Goal: Task Accomplishment & Management: Manage account settings

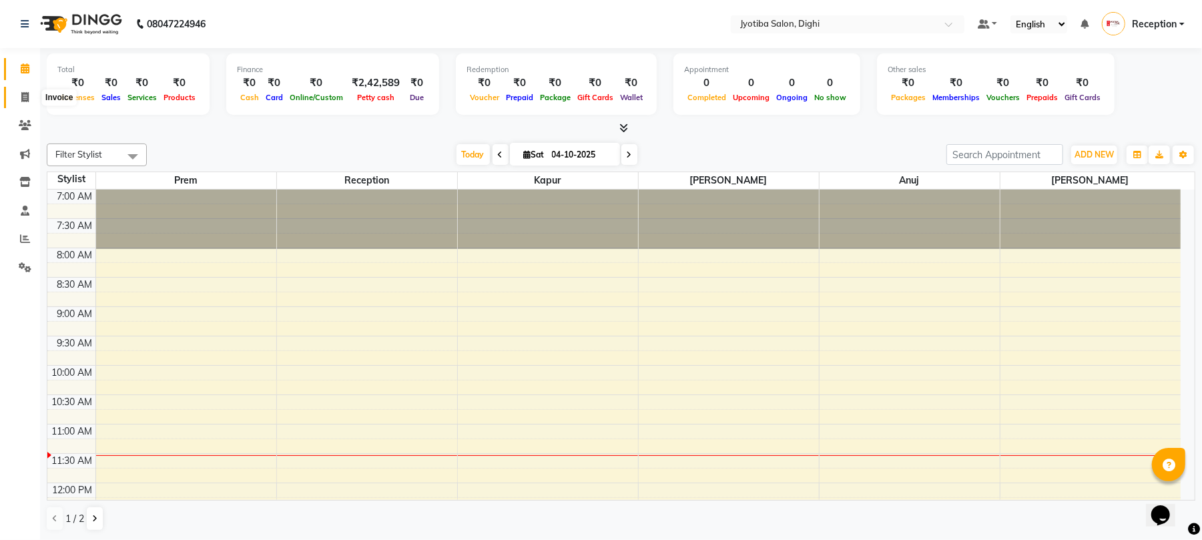
click at [23, 99] on icon at bounding box center [24, 97] width 7 height 10
select select "service"
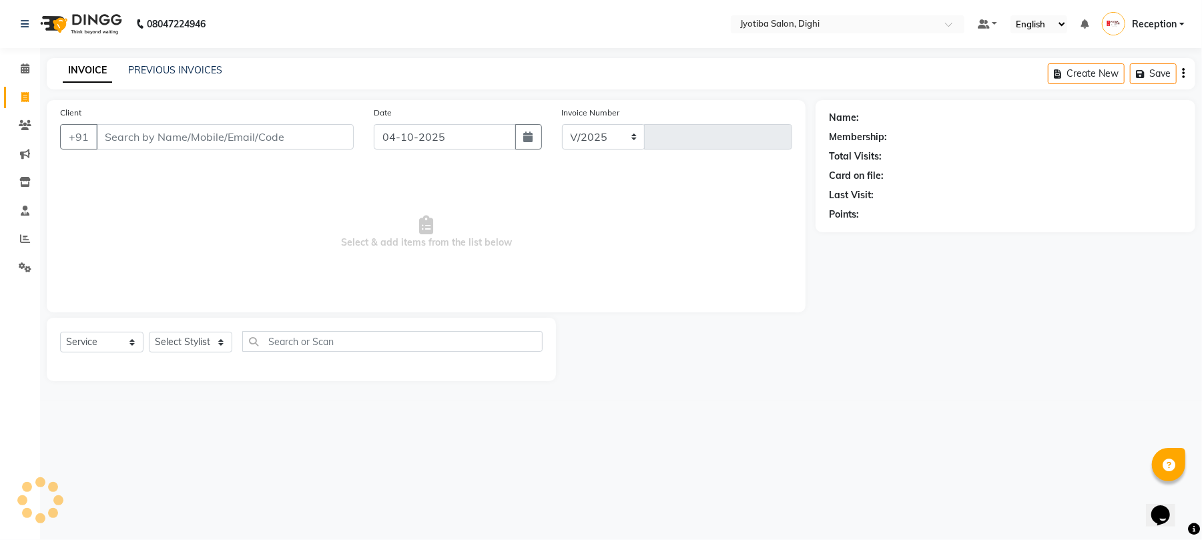
select select "643"
type input "1516"
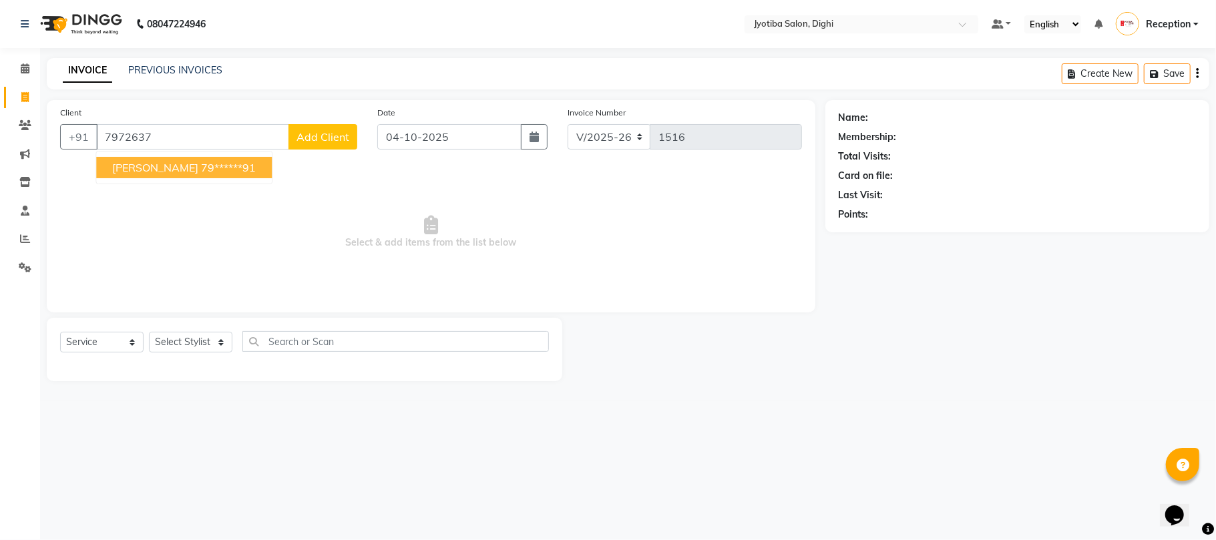
click at [155, 172] on span "[PERSON_NAME]" at bounding box center [155, 167] width 86 height 13
type input "79******91"
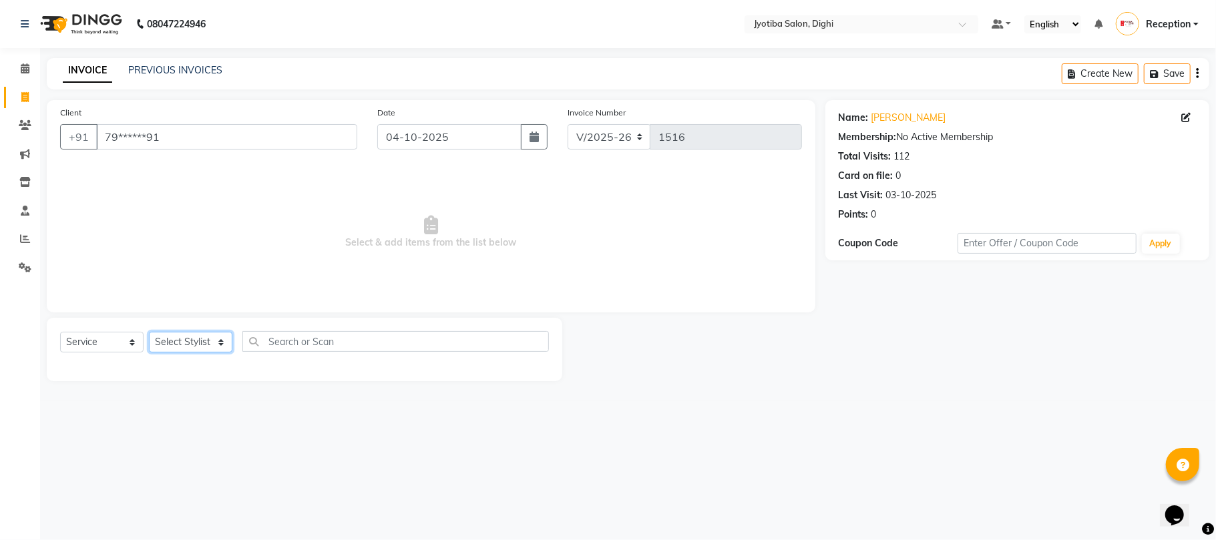
click at [200, 342] on select "Select Stylist anuj [PERSON_NAME] Prem Reception [PERSON_NAME]" at bounding box center [190, 342] width 83 height 21
select select "59471"
click at [149, 332] on select "Select Stylist anuj [PERSON_NAME] Prem Reception [PERSON_NAME]" at bounding box center [190, 342] width 83 height 21
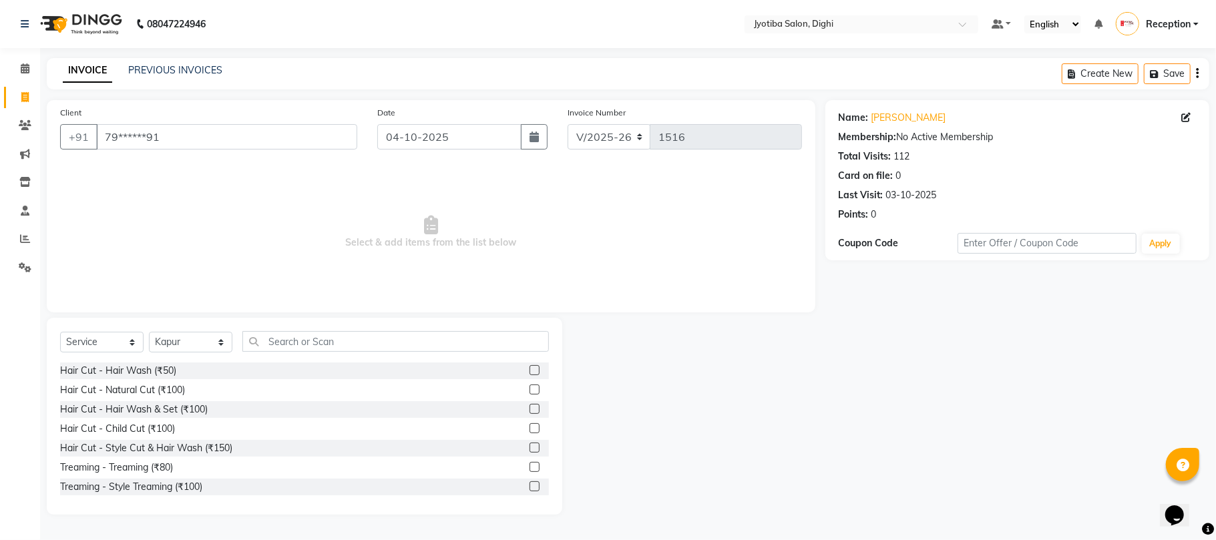
click at [529, 487] on label at bounding box center [534, 486] width 10 height 10
click at [529, 487] on input "checkbox" at bounding box center [533, 487] width 9 height 9
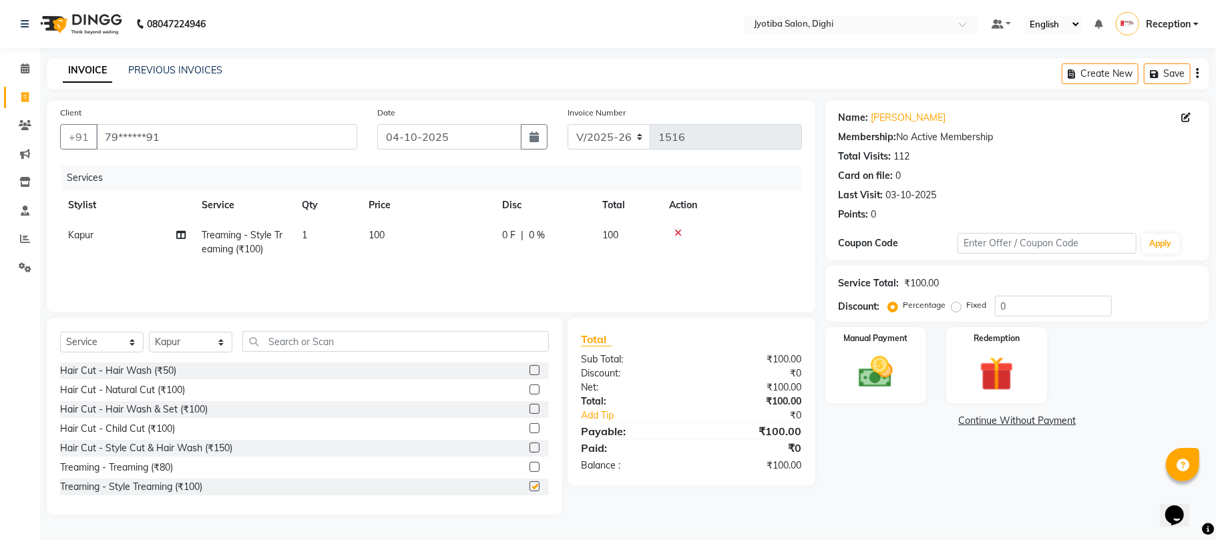
checkbox input "false"
click at [1048, 422] on link "Continue Without Payment" at bounding box center [1017, 421] width 379 height 14
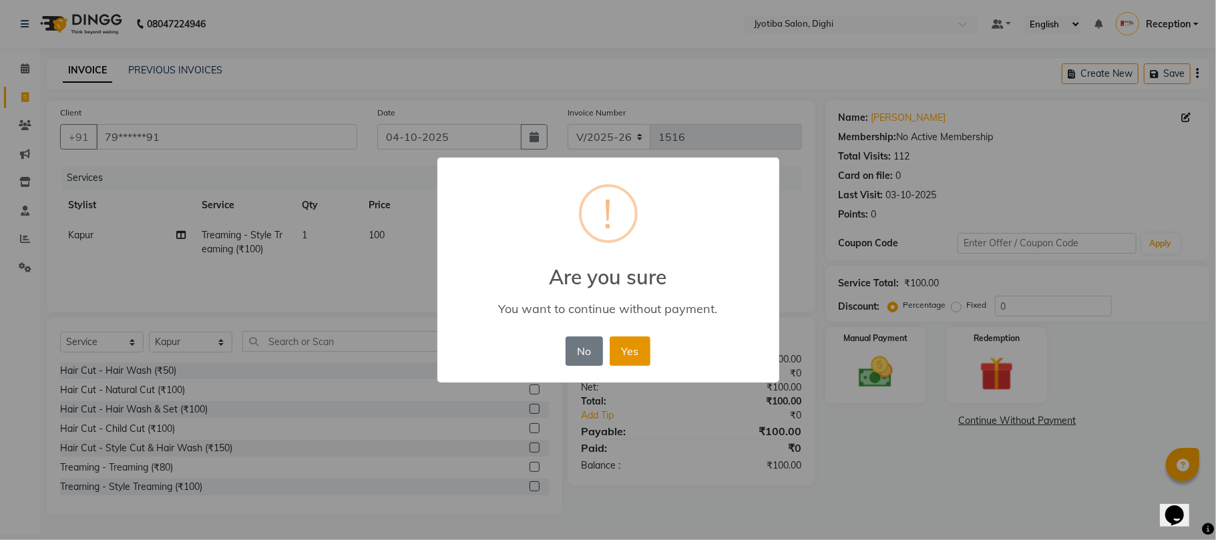
click at [633, 350] on button "Yes" at bounding box center [630, 350] width 41 height 29
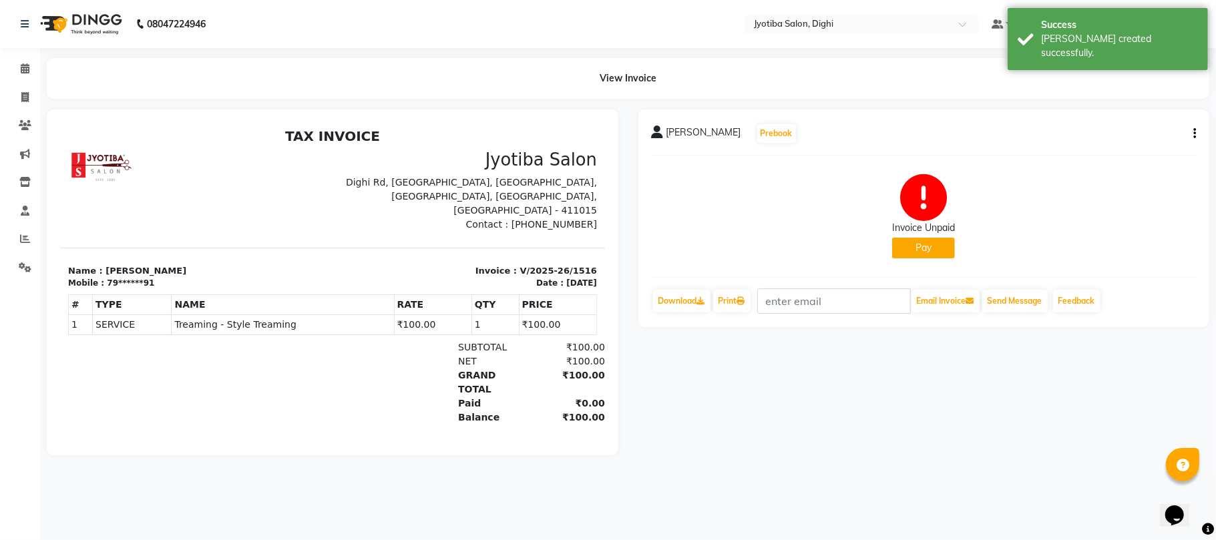
click at [925, 251] on button "Pay" at bounding box center [923, 248] width 63 height 21
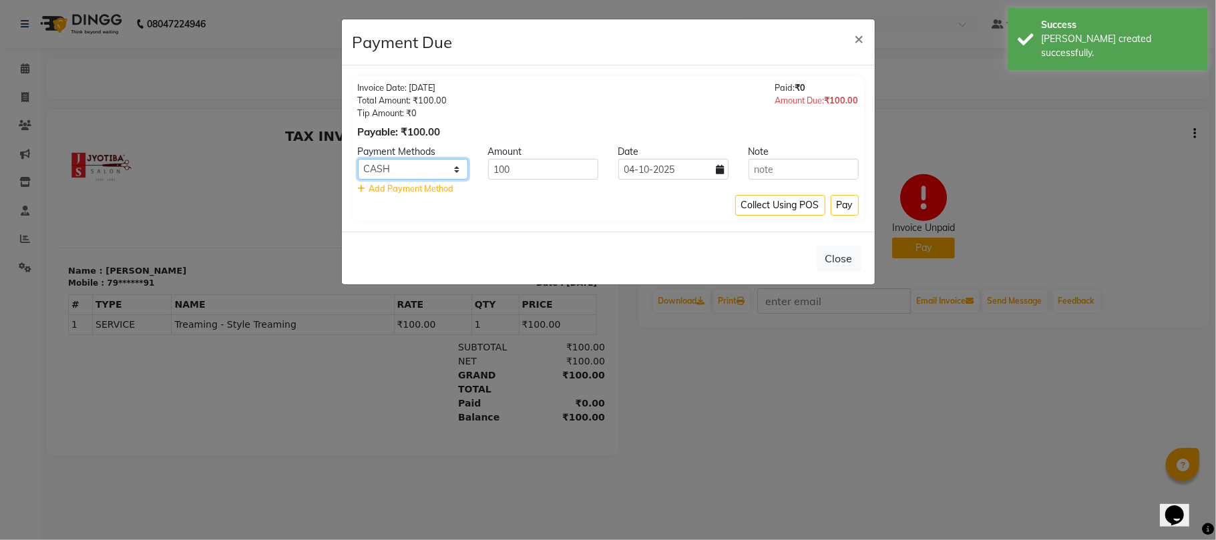
click at [433, 172] on select "CASH ONLINE CARD" at bounding box center [413, 169] width 110 height 21
select select "3"
click at [358, 160] on select "CASH ONLINE CARD" at bounding box center [413, 169] width 110 height 21
click at [849, 198] on button "Pay" at bounding box center [844, 205] width 28 height 21
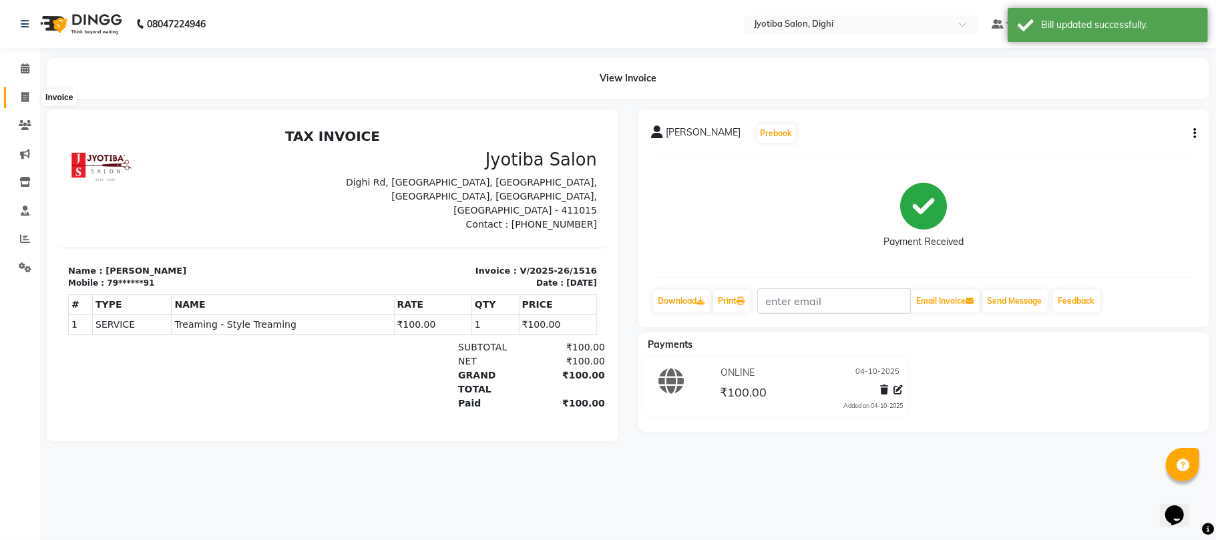
click at [25, 95] on icon at bounding box center [24, 97] width 7 height 10
select select "643"
select select "service"
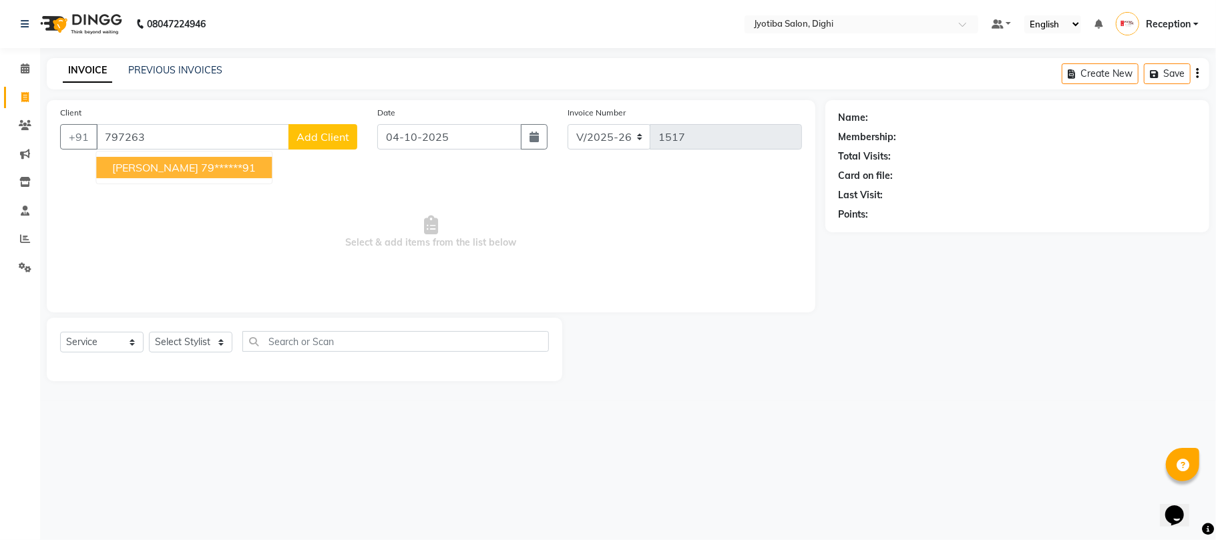
click at [212, 169] on ngb-highlight "79******91" at bounding box center [228, 167] width 55 height 13
type input "79******91"
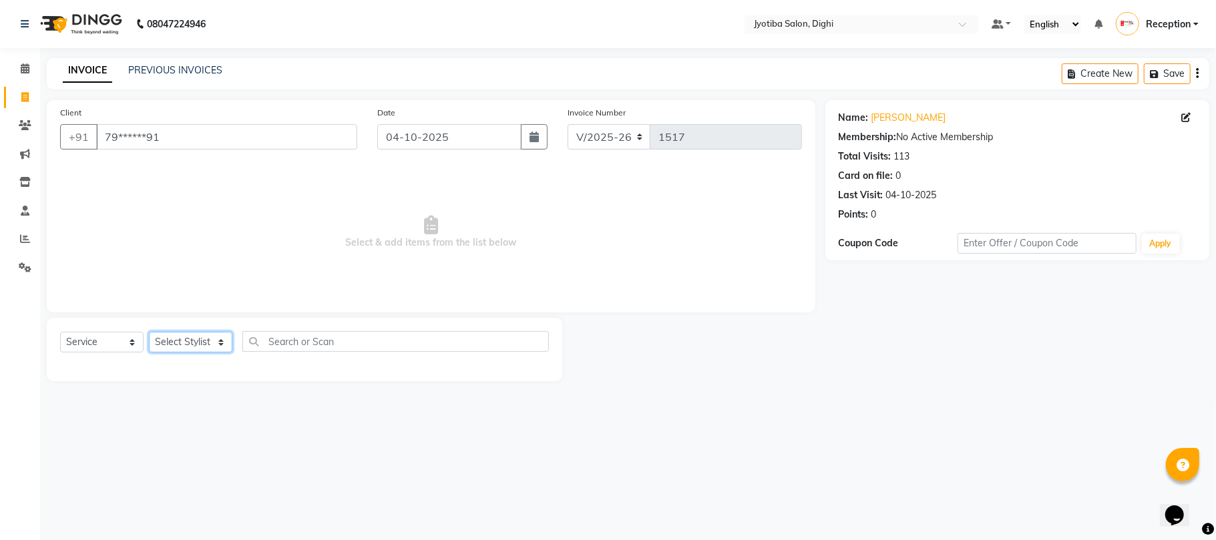
click at [212, 338] on select "Select Stylist anuj [PERSON_NAME] Prem Reception [PERSON_NAME]" at bounding box center [190, 342] width 83 height 21
select select "9312"
click at [149, 332] on select "Select Stylist anuj [PERSON_NAME] Prem Reception [PERSON_NAME]" at bounding box center [190, 342] width 83 height 21
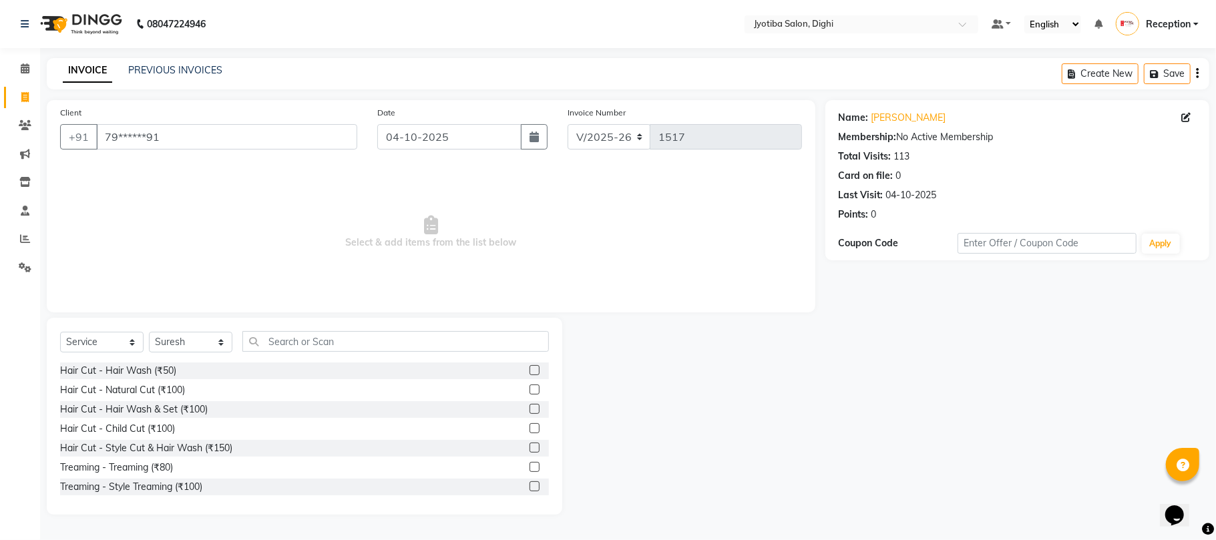
click at [529, 447] on label at bounding box center [534, 448] width 10 height 10
click at [529, 447] on input "checkbox" at bounding box center [533, 448] width 9 height 9
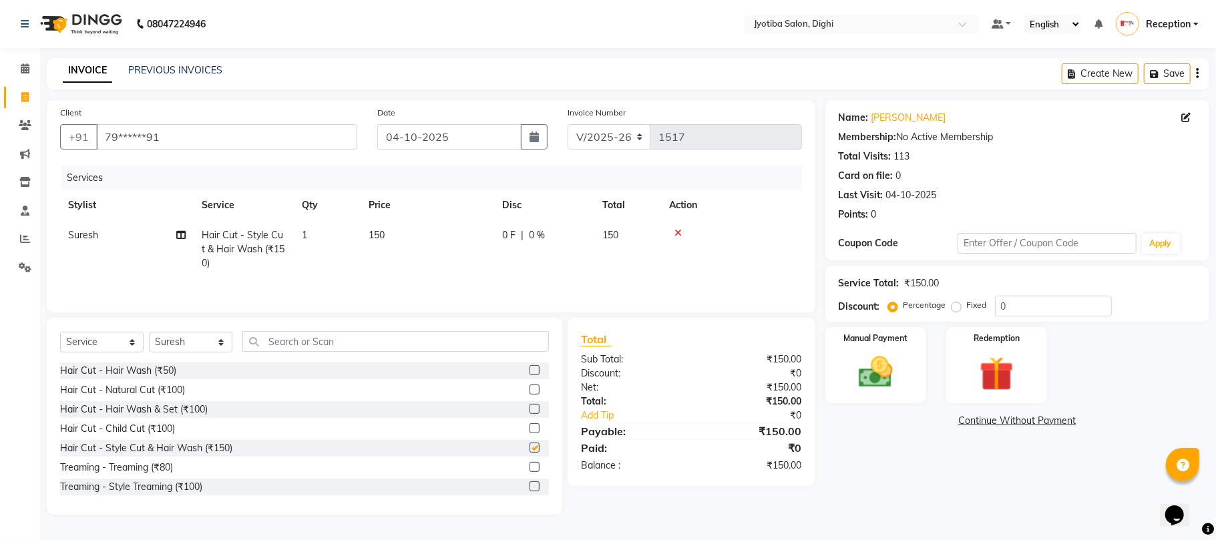
checkbox input "false"
click at [529, 491] on label at bounding box center [534, 486] width 10 height 10
click at [529, 491] on input "checkbox" at bounding box center [533, 487] width 9 height 9
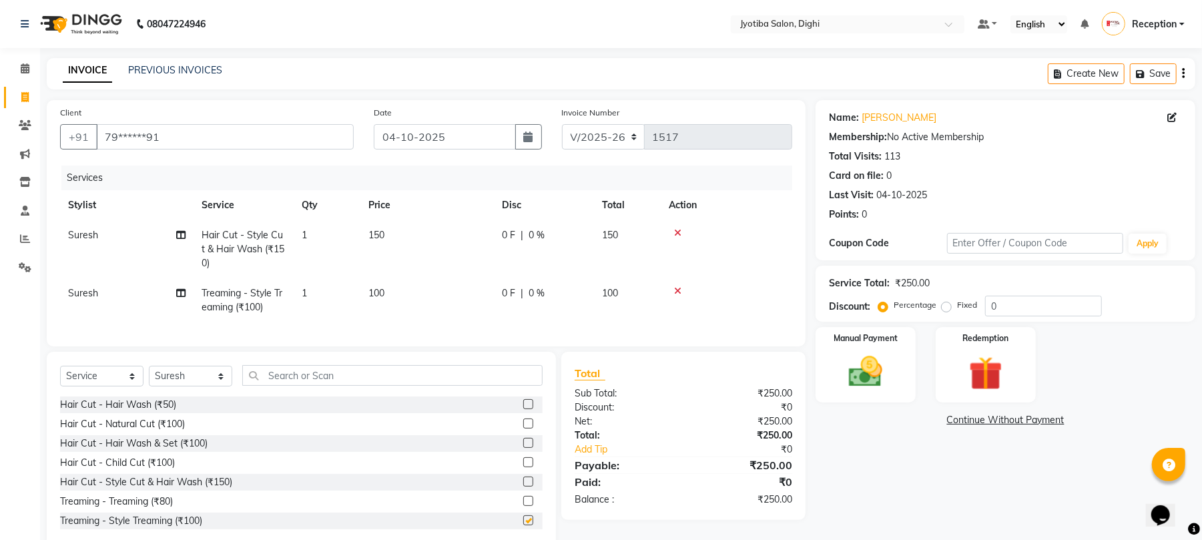
checkbox input "false"
click at [973, 417] on link "Continue Without Payment" at bounding box center [1005, 420] width 375 height 14
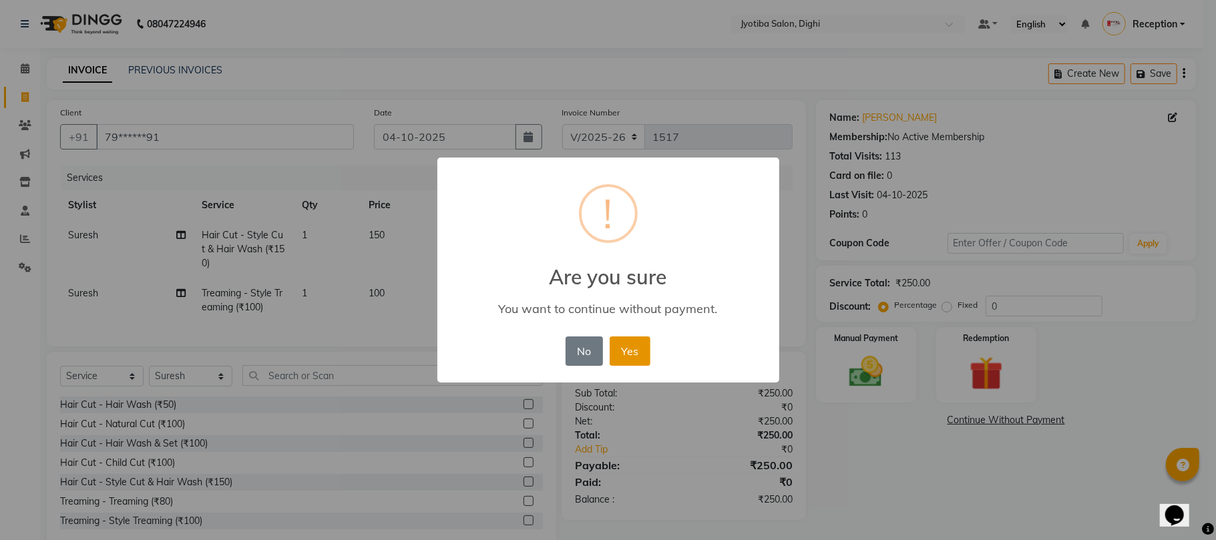
click at [634, 354] on button "Yes" at bounding box center [630, 350] width 41 height 29
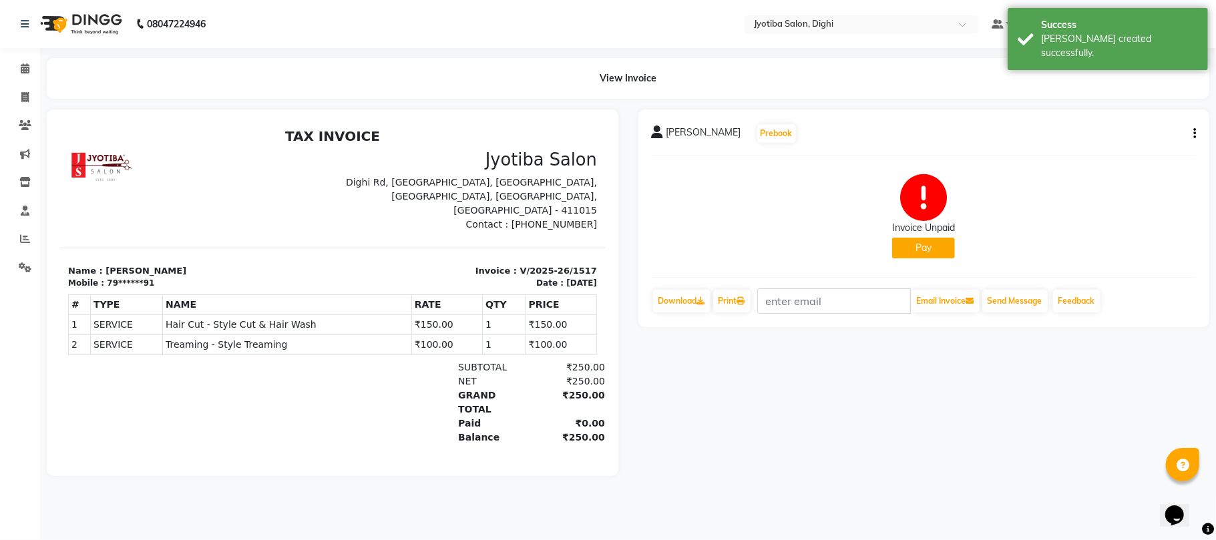
click at [905, 254] on button "Pay" at bounding box center [923, 248] width 63 height 21
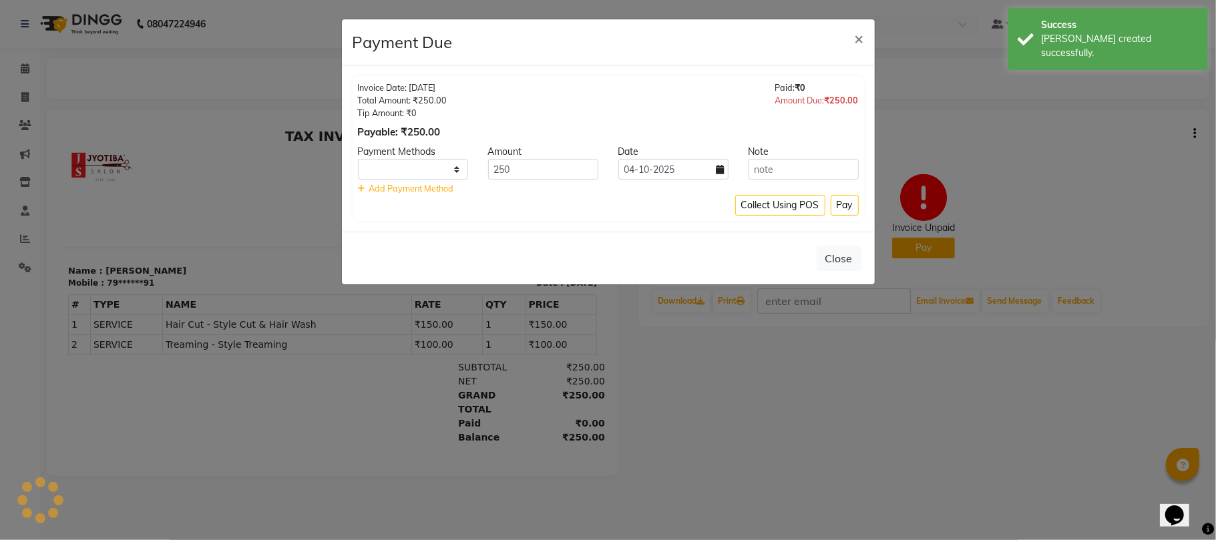
select select "1"
click at [839, 201] on button "Pay" at bounding box center [844, 205] width 28 height 21
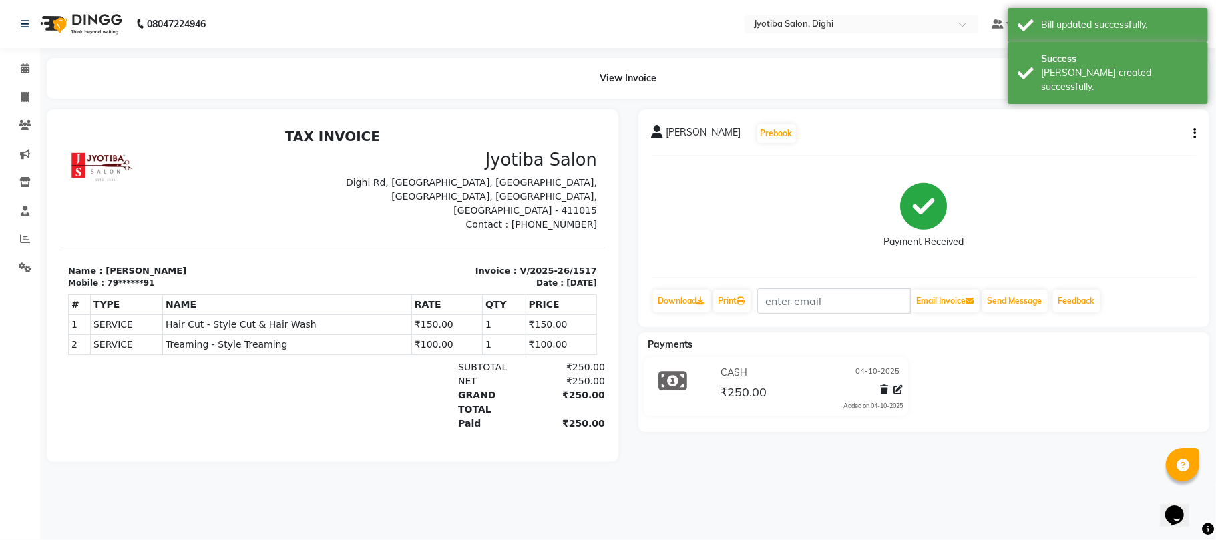
click at [1191, 132] on button "button" at bounding box center [1192, 134] width 8 height 14
click at [1154, 119] on div "Split Service Amount" at bounding box center [1127, 124] width 91 height 17
select select "9312"
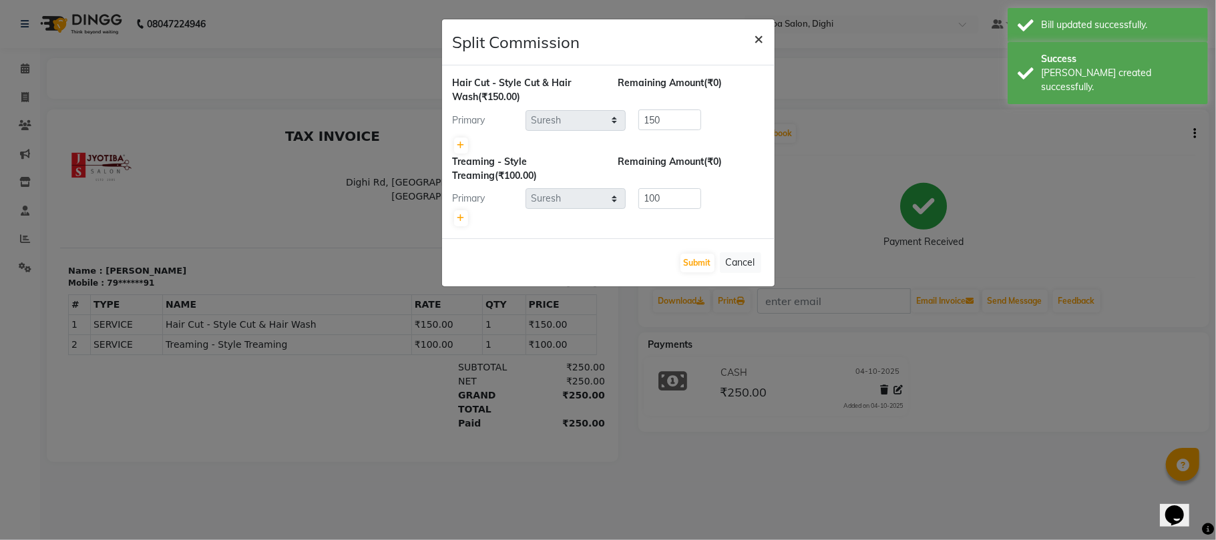
click at [750, 39] on button "×" at bounding box center [759, 37] width 31 height 37
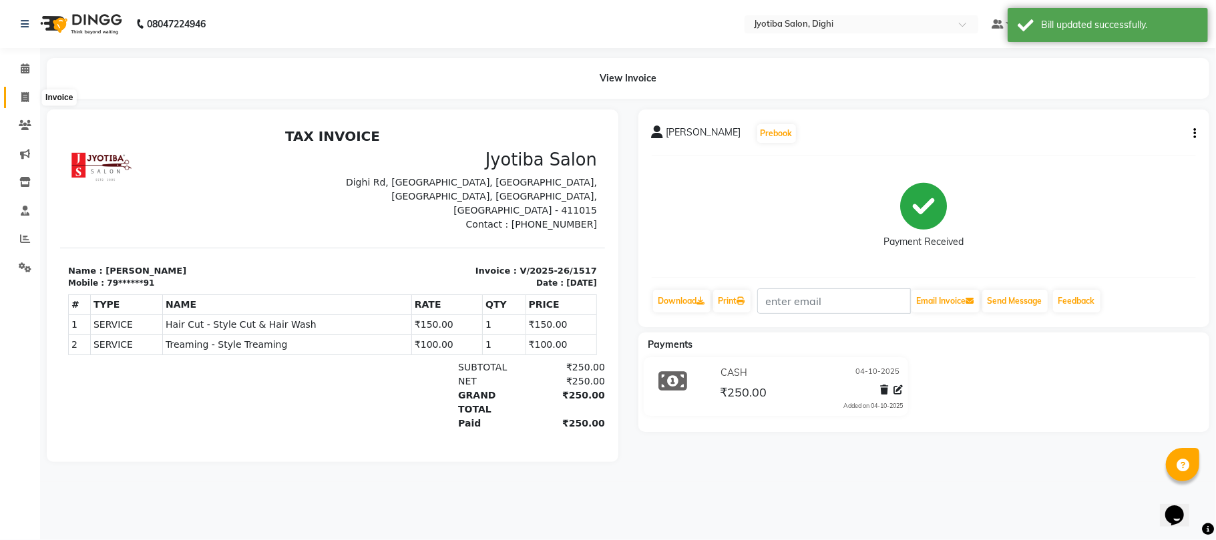
click at [23, 97] on icon at bounding box center [24, 97] width 7 height 10
select select "643"
select select "service"
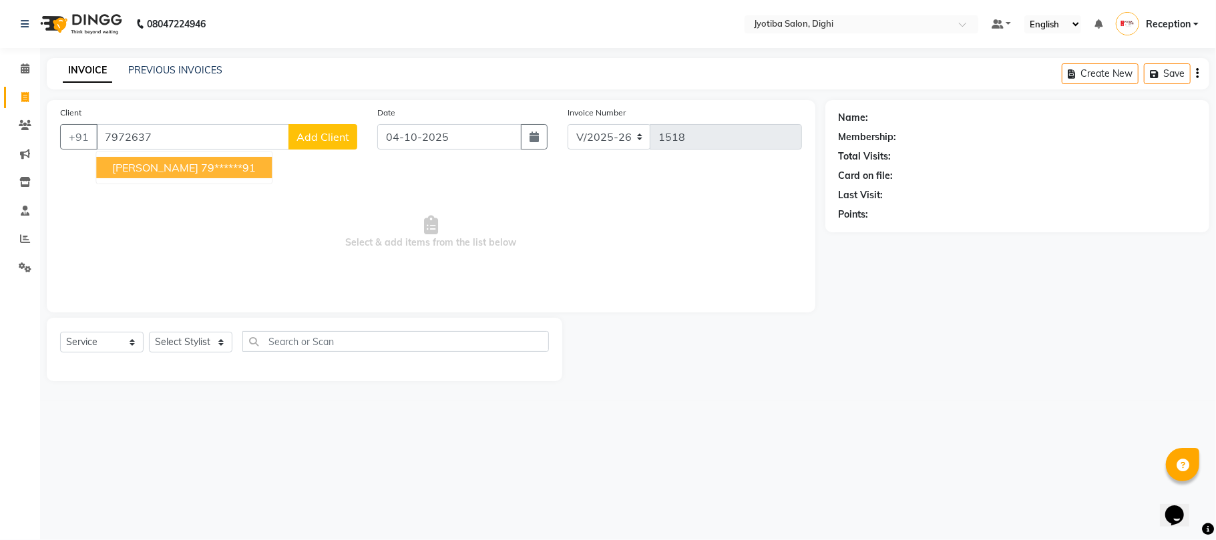
click at [215, 166] on ngb-highlight "79******91" at bounding box center [228, 167] width 55 height 13
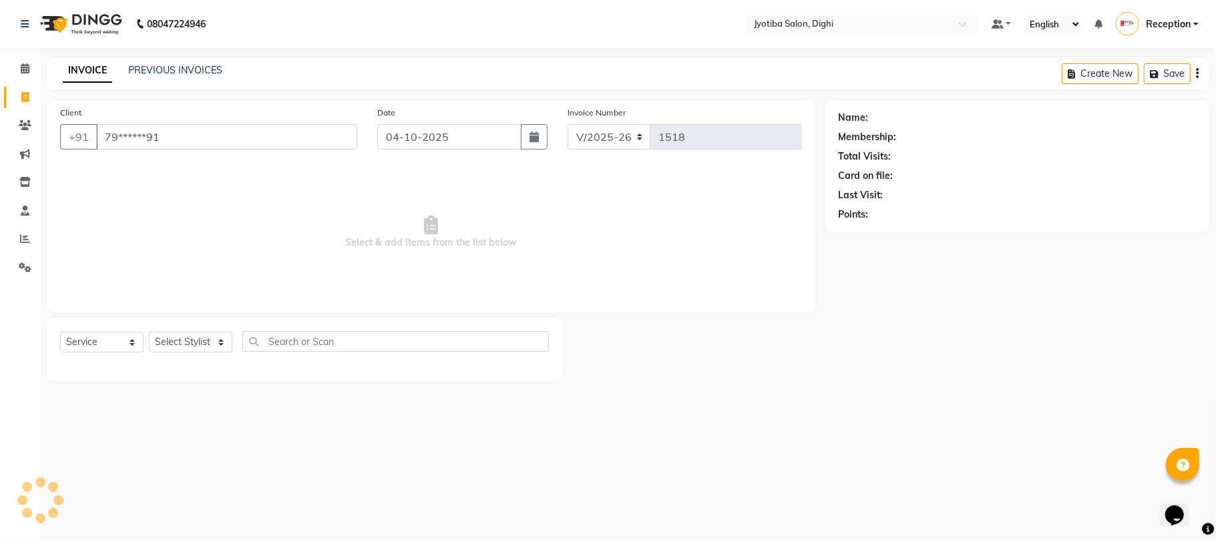
type input "79******91"
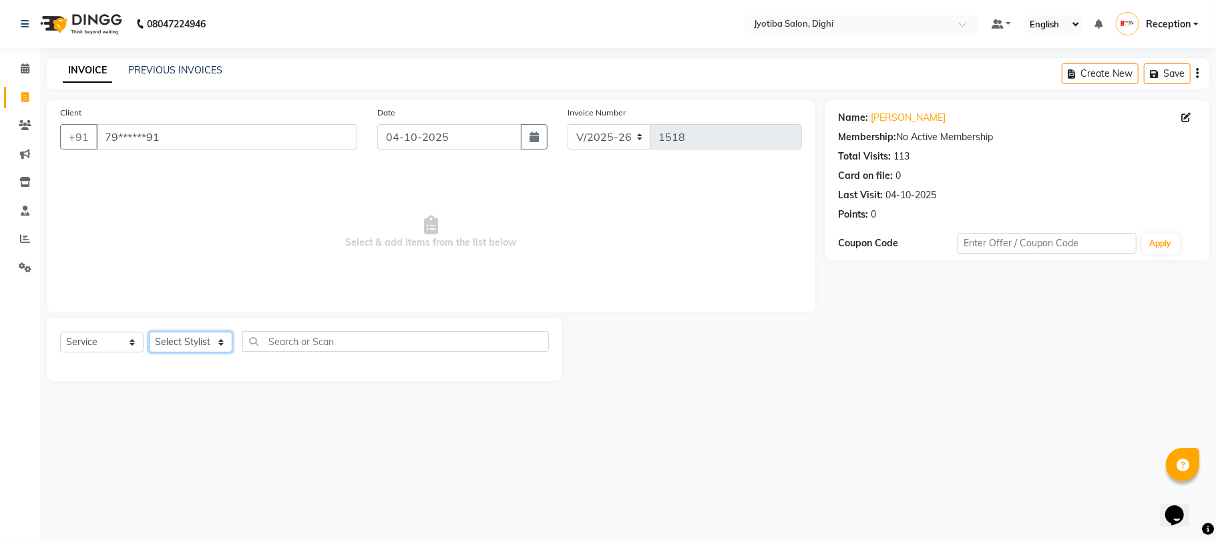
click at [203, 335] on select "Select Stylist anuj [PERSON_NAME] Prem Reception [PERSON_NAME]" at bounding box center [190, 342] width 83 height 21
select select "59472"
click at [149, 332] on select "Select Stylist anuj [PERSON_NAME] Prem Reception [PERSON_NAME]" at bounding box center [190, 342] width 83 height 21
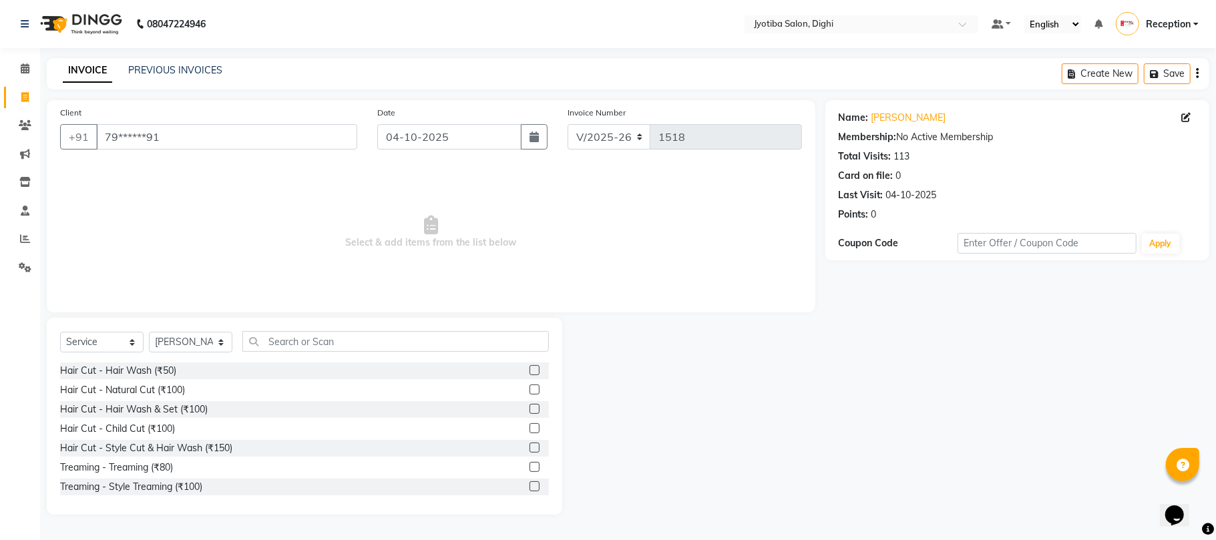
click at [529, 446] on label at bounding box center [534, 448] width 10 height 10
click at [529, 446] on input "checkbox" at bounding box center [533, 448] width 9 height 9
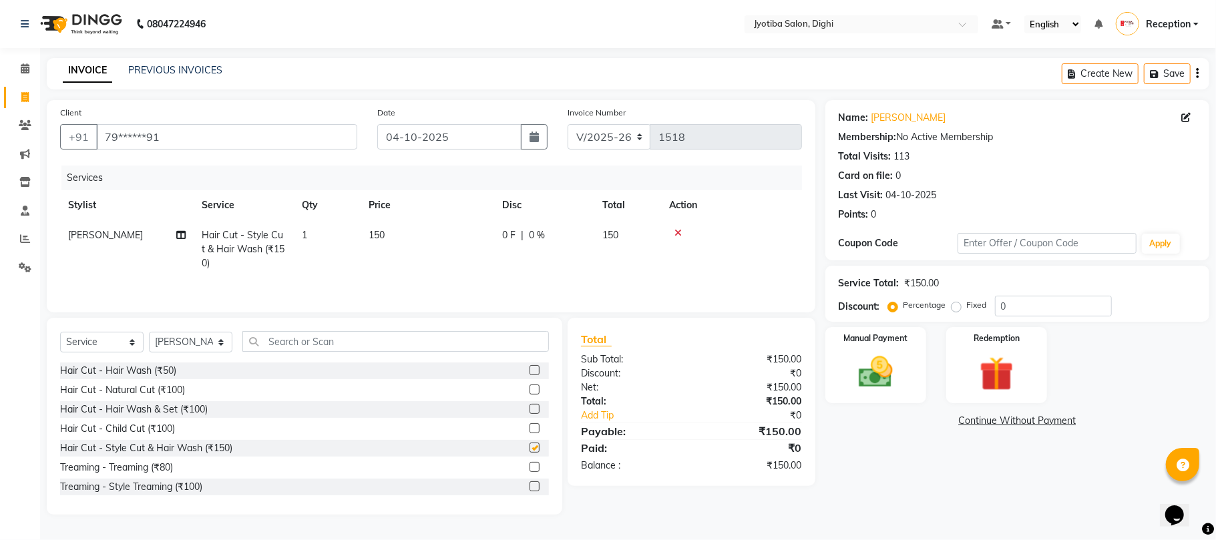
checkbox input "false"
click at [529, 491] on label at bounding box center [534, 486] width 10 height 10
click at [529, 491] on input "checkbox" at bounding box center [533, 487] width 9 height 9
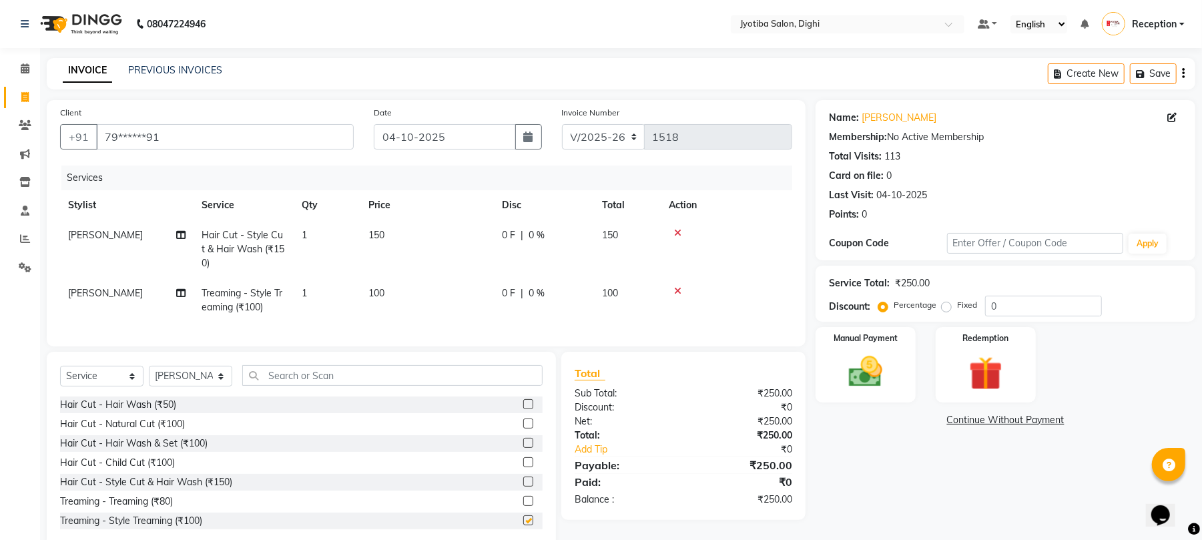
checkbox input "false"
click at [1039, 411] on div "Name: [PERSON_NAME] Membership: No Active Membership Total Visits: 113 Card on …" at bounding box center [1011, 324] width 390 height 449
click at [1028, 419] on link "Continue Without Payment" at bounding box center [1005, 420] width 375 height 14
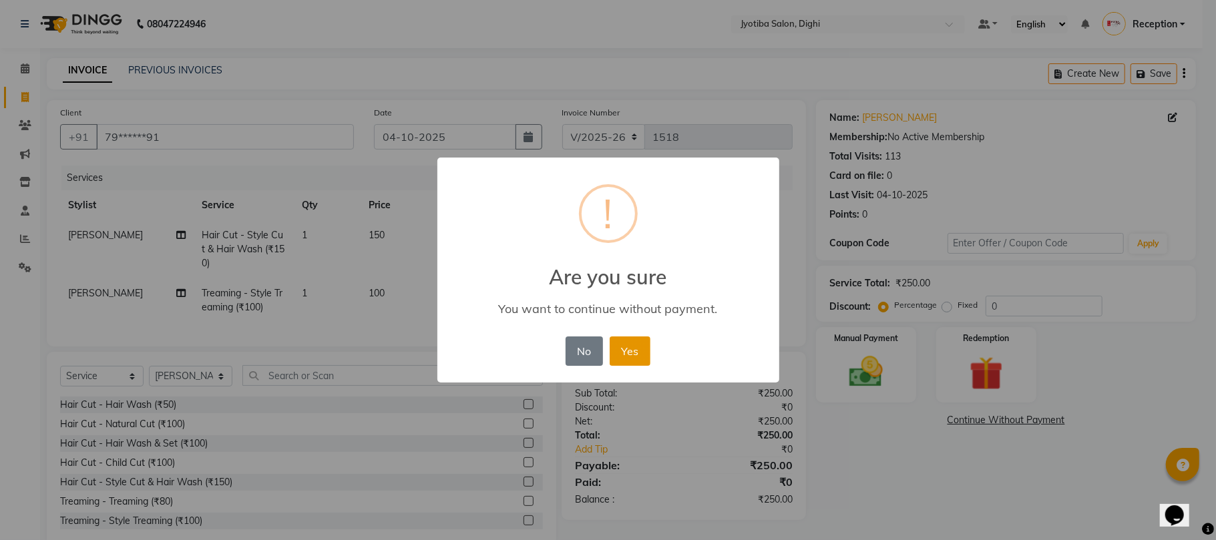
click at [645, 352] on button "Yes" at bounding box center [630, 350] width 41 height 29
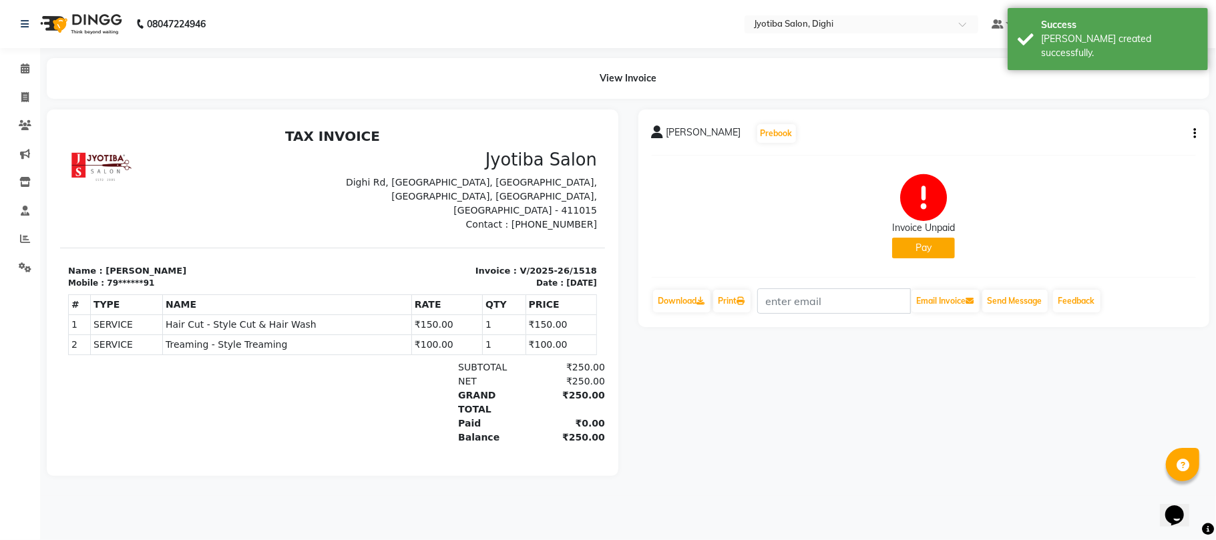
click at [916, 240] on button "Pay" at bounding box center [923, 248] width 63 height 21
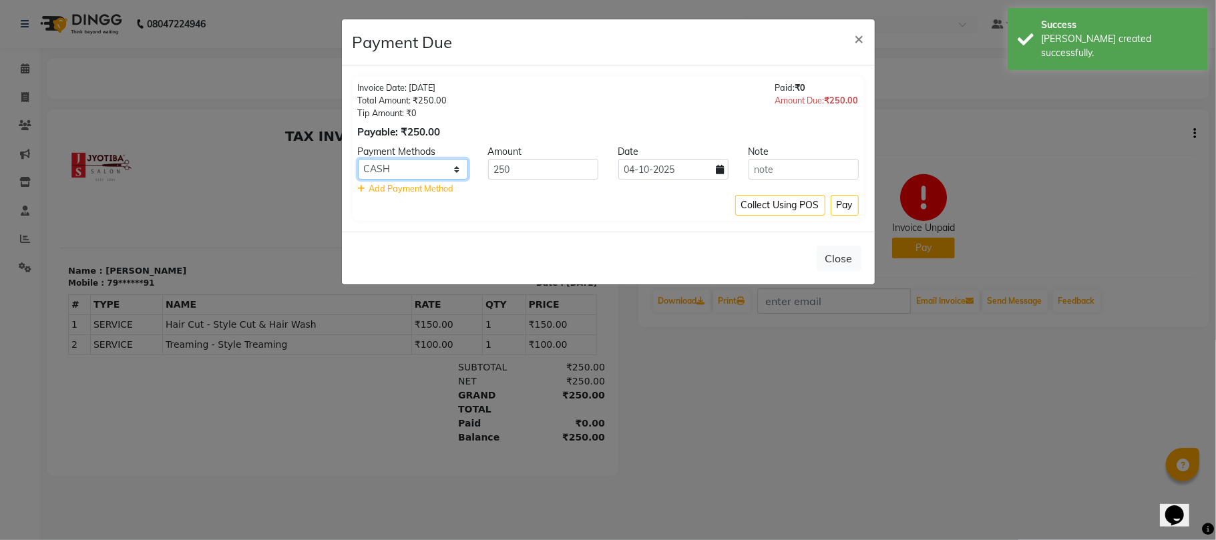
click at [427, 176] on select "CASH ONLINE CARD" at bounding box center [413, 169] width 110 height 21
select select "3"
click at [358, 160] on select "CASH ONLINE CARD" at bounding box center [413, 169] width 110 height 21
drag, startPoint x: 849, startPoint y: 210, endPoint x: 864, endPoint y: 207, distance: 14.9
click at [850, 209] on button "Pay" at bounding box center [844, 205] width 28 height 21
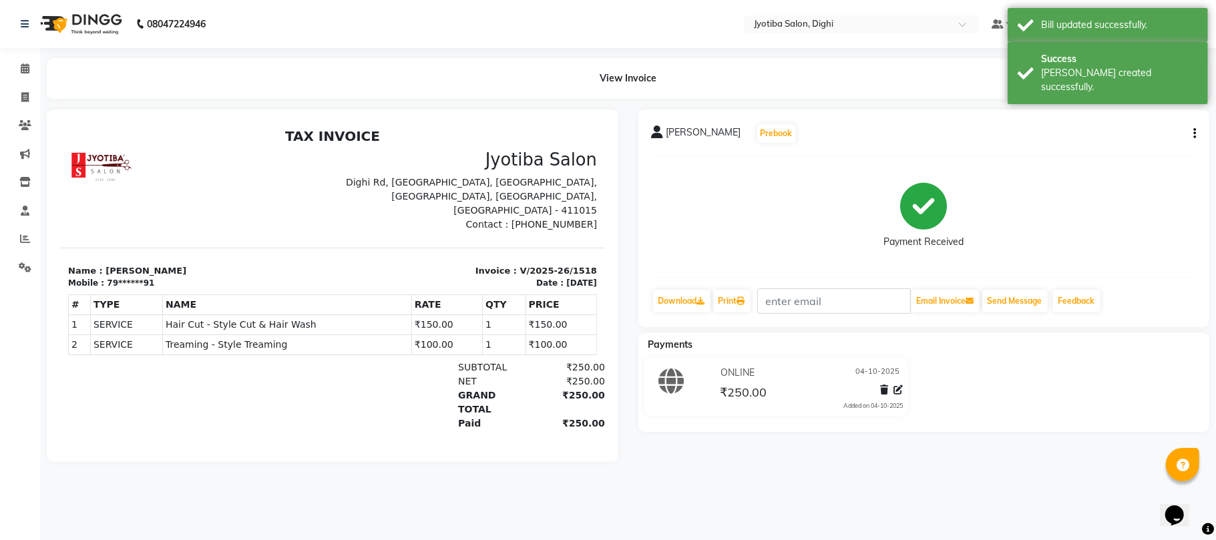
click at [1190, 131] on button "button" at bounding box center [1192, 134] width 8 height 14
click at [1136, 126] on div "Split Service Amount" at bounding box center [1127, 124] width 91 height 17
select select "59472"
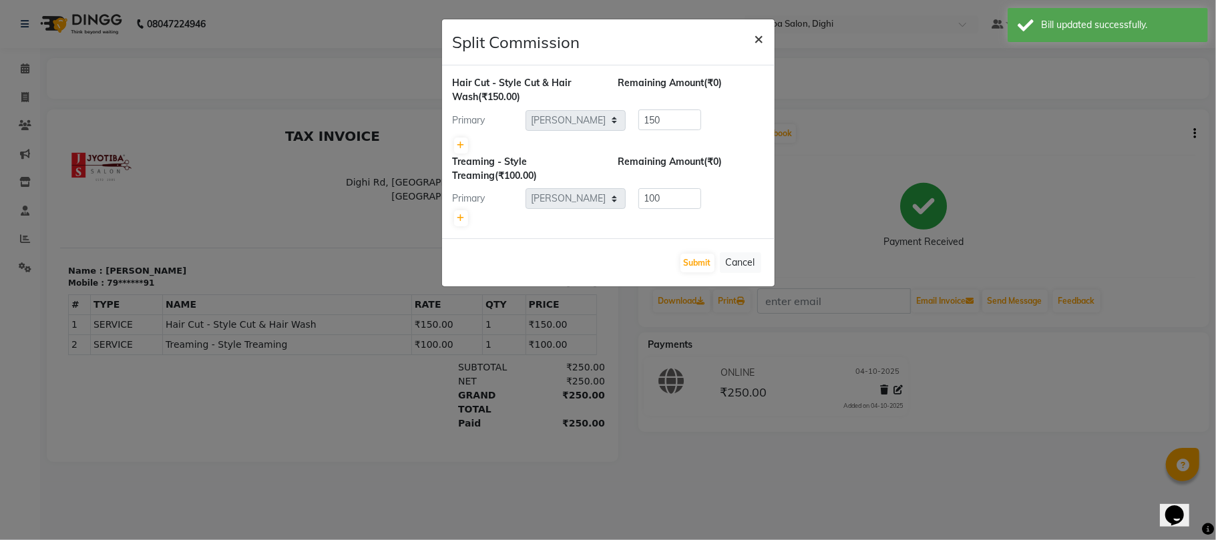
click at [749, 36] on button "×" at bounding box center [759, 37] width 31 height 37
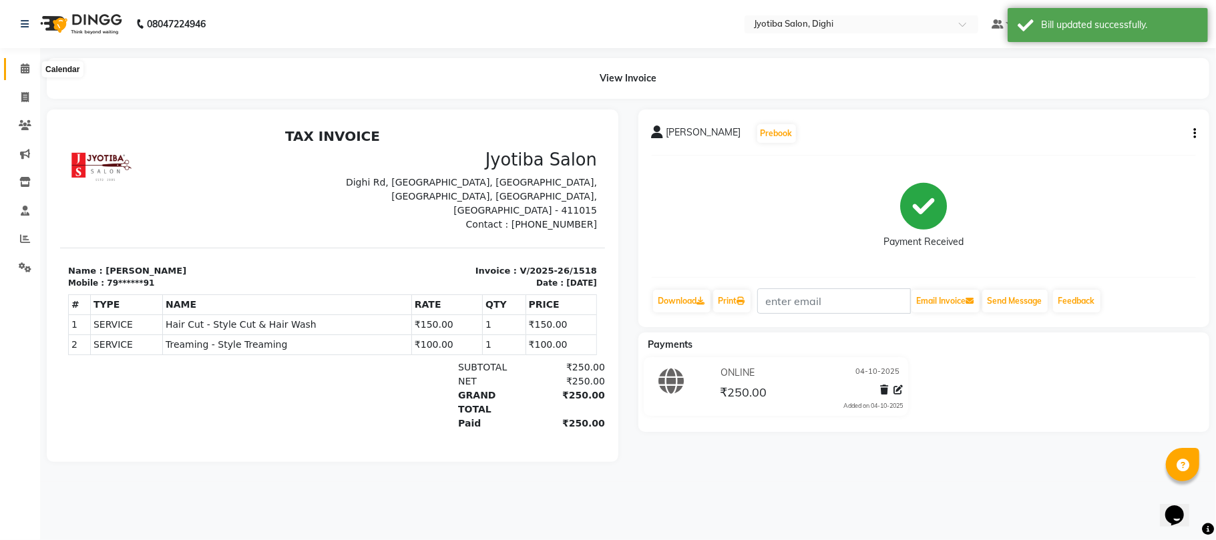
click at [25, 71] on icon at bounding box center [25, 68] width 9 height 10
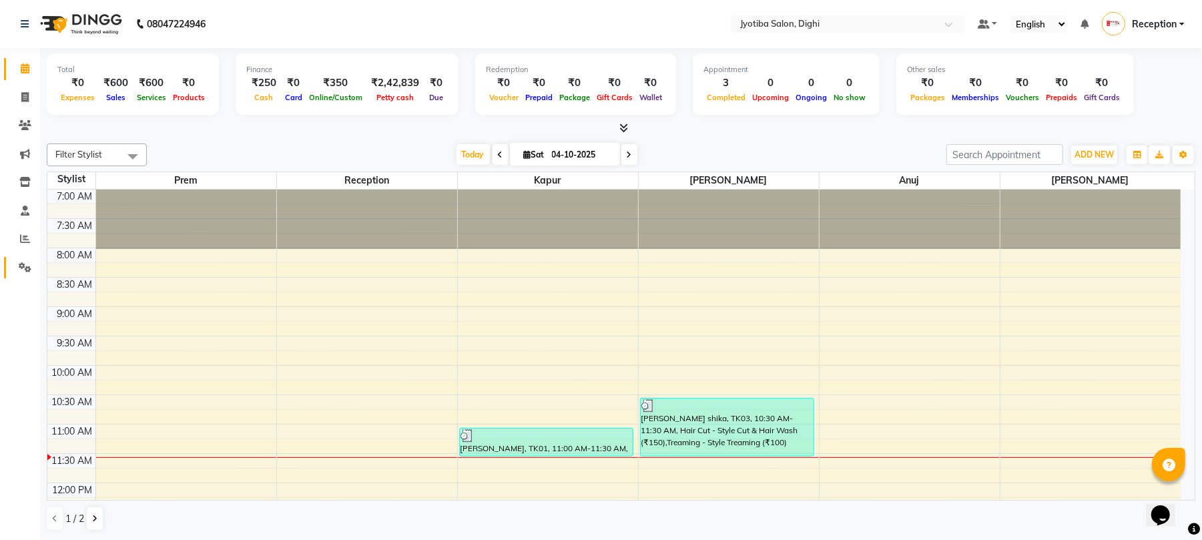
click at [20, 276] on link "Settings" at bounding box center [20, 268] width 32 height 22
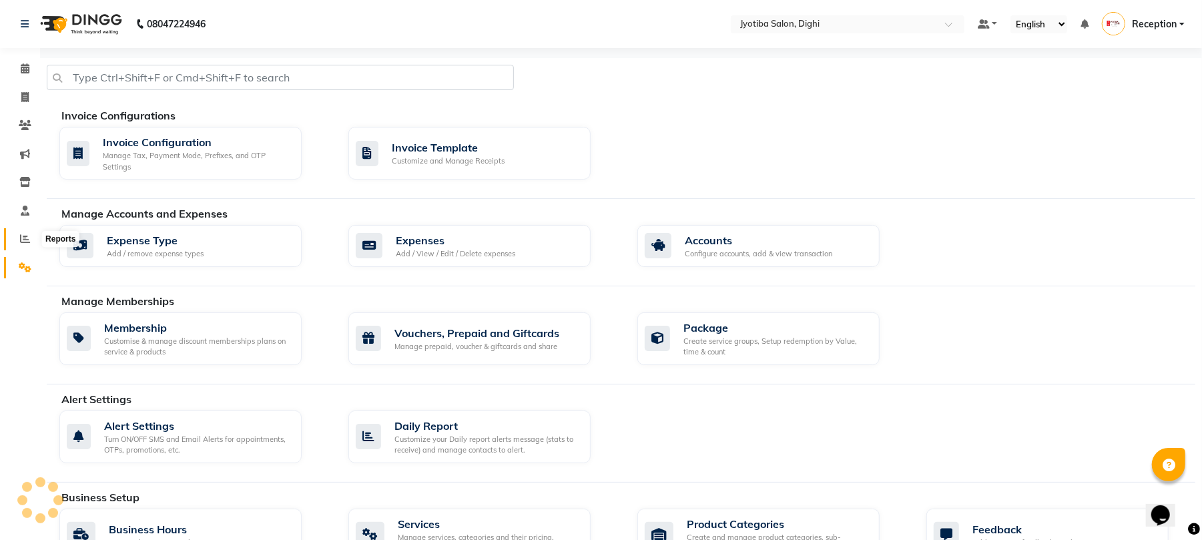
click at [16, 233] on span at bounding box center [24, 239] width 23 height 15
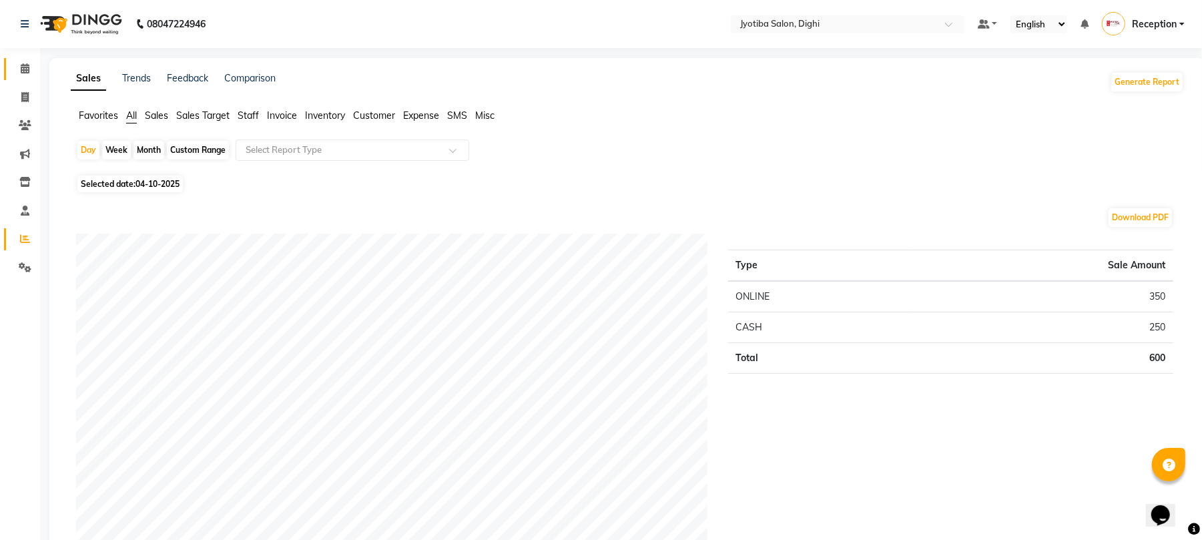
click at [5, 73] on link "Calendar" at bounding box center [20, 69] width 32 height 22
